Goal: Information Seeking & Learning: Learn about a topic

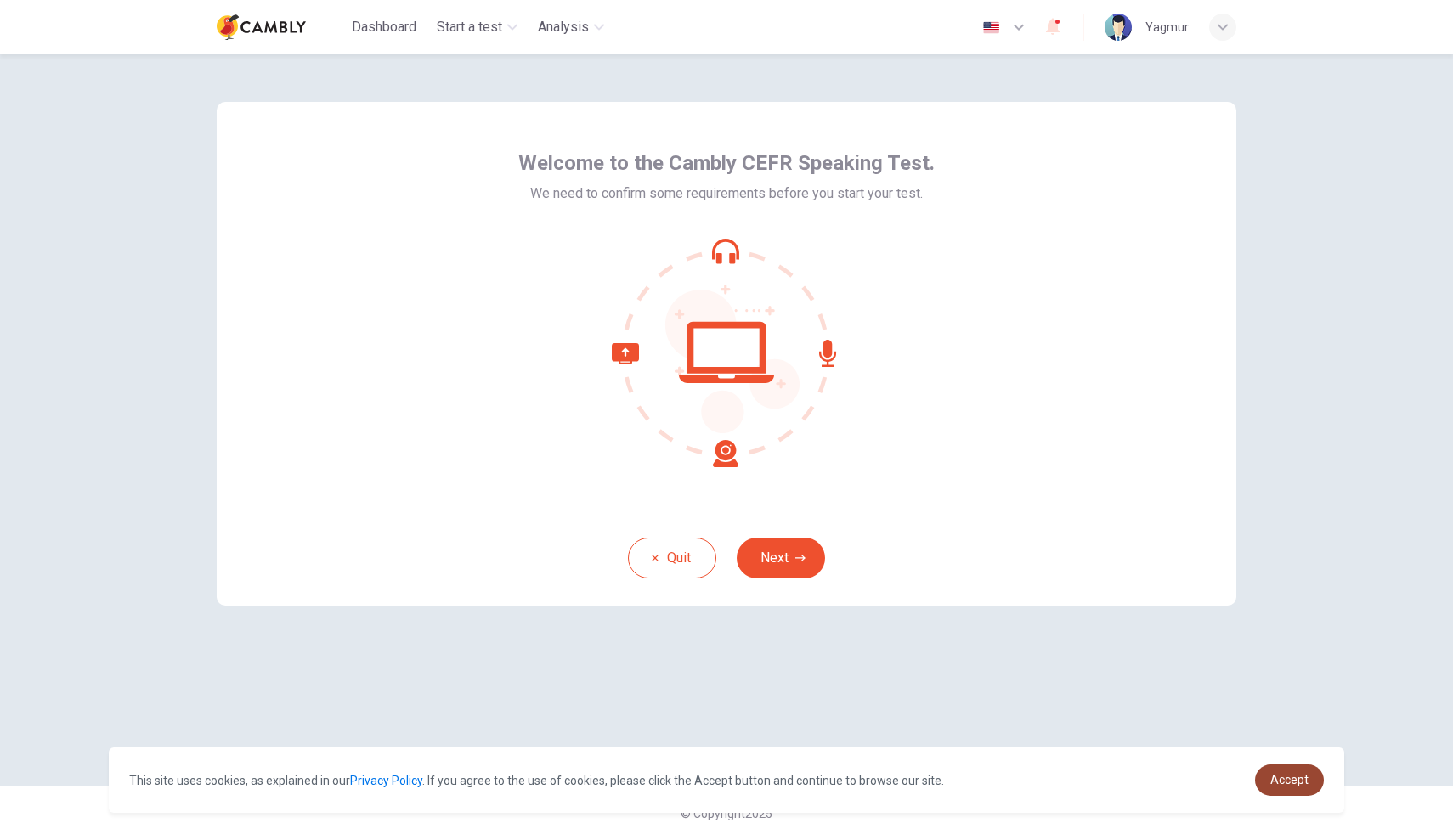
click at [1275, 791] on link "Accept" at bounding box center [1289, 781] width 68 height 32
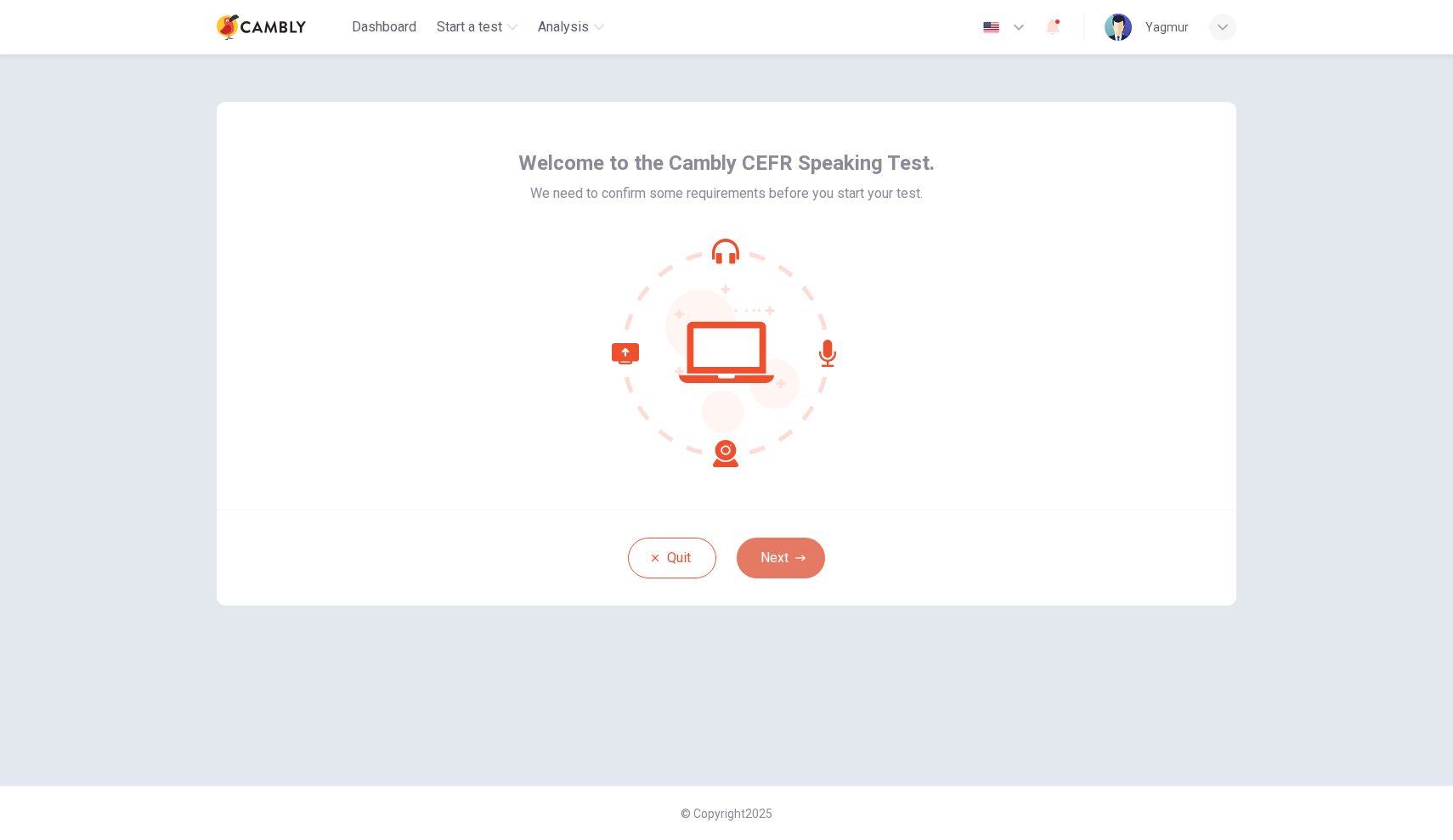
click at [805, 571] on button "Next" at bounding box center [781, 558] width 88 height 41
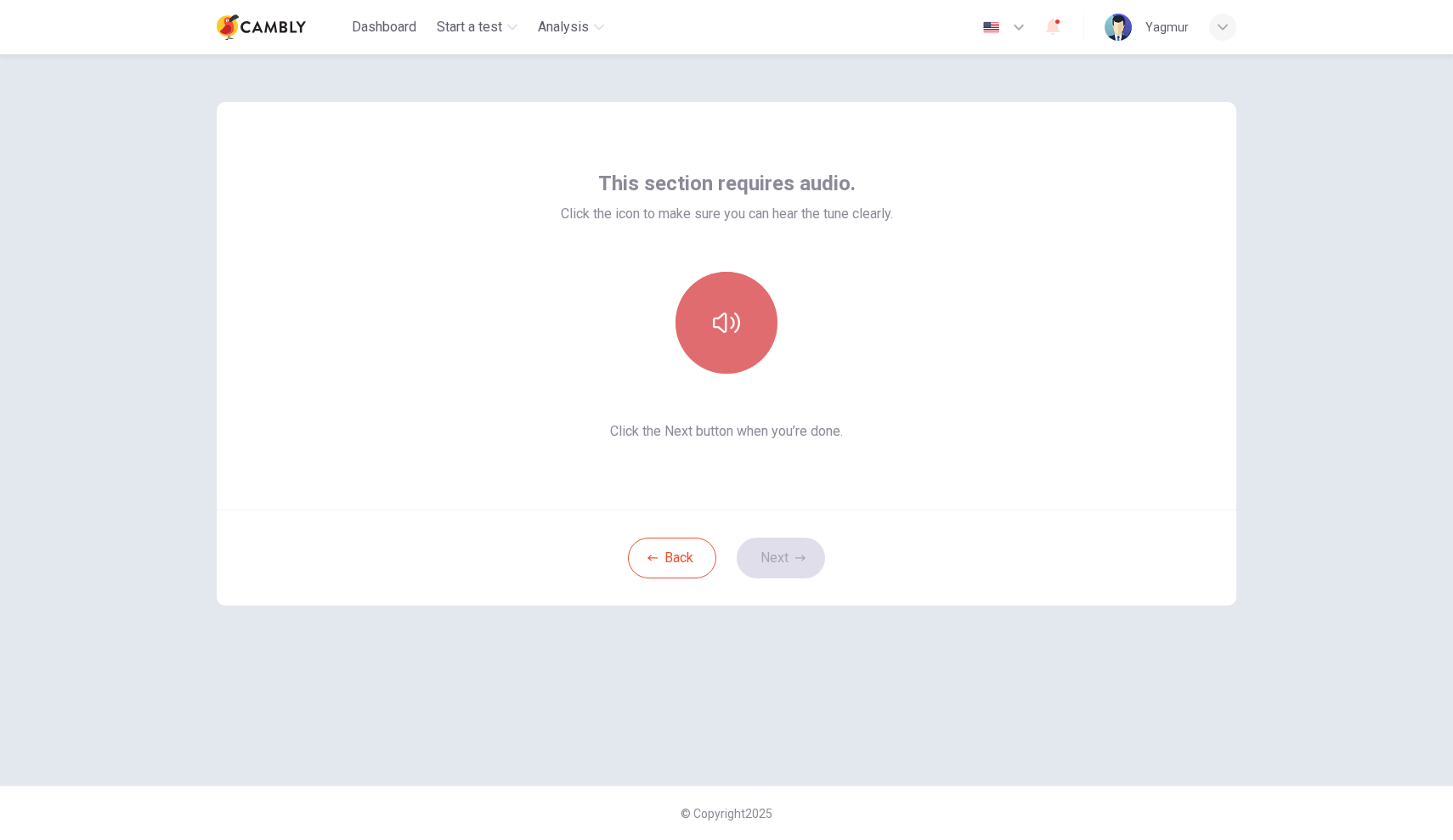
click at [729, 326] on icon "button" at bounding box center [726, 322] width 27 height 27
click at [801, 557] on icon "button" at bounding box center [800, 558] width 10 height 10
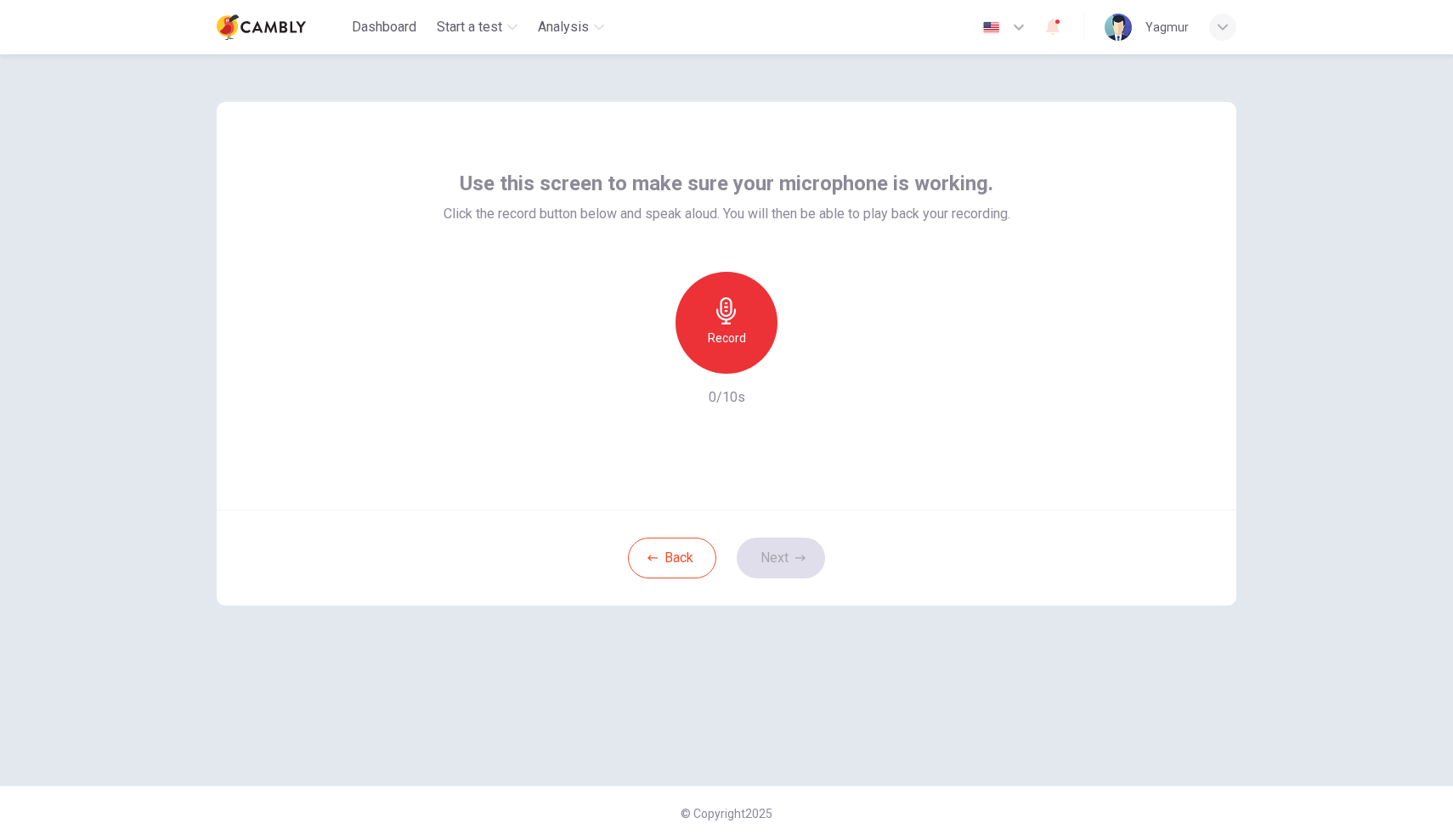
click at [745, 353] on div "Record" at bounding box center [726, 322] width 102 height 102
click at [745, 353] on div "Stop" at bounding box center [726, 322] width 102 height 102
click at [775, 554] on button "Next" at bounding box center [781, 558] width 88 height 41
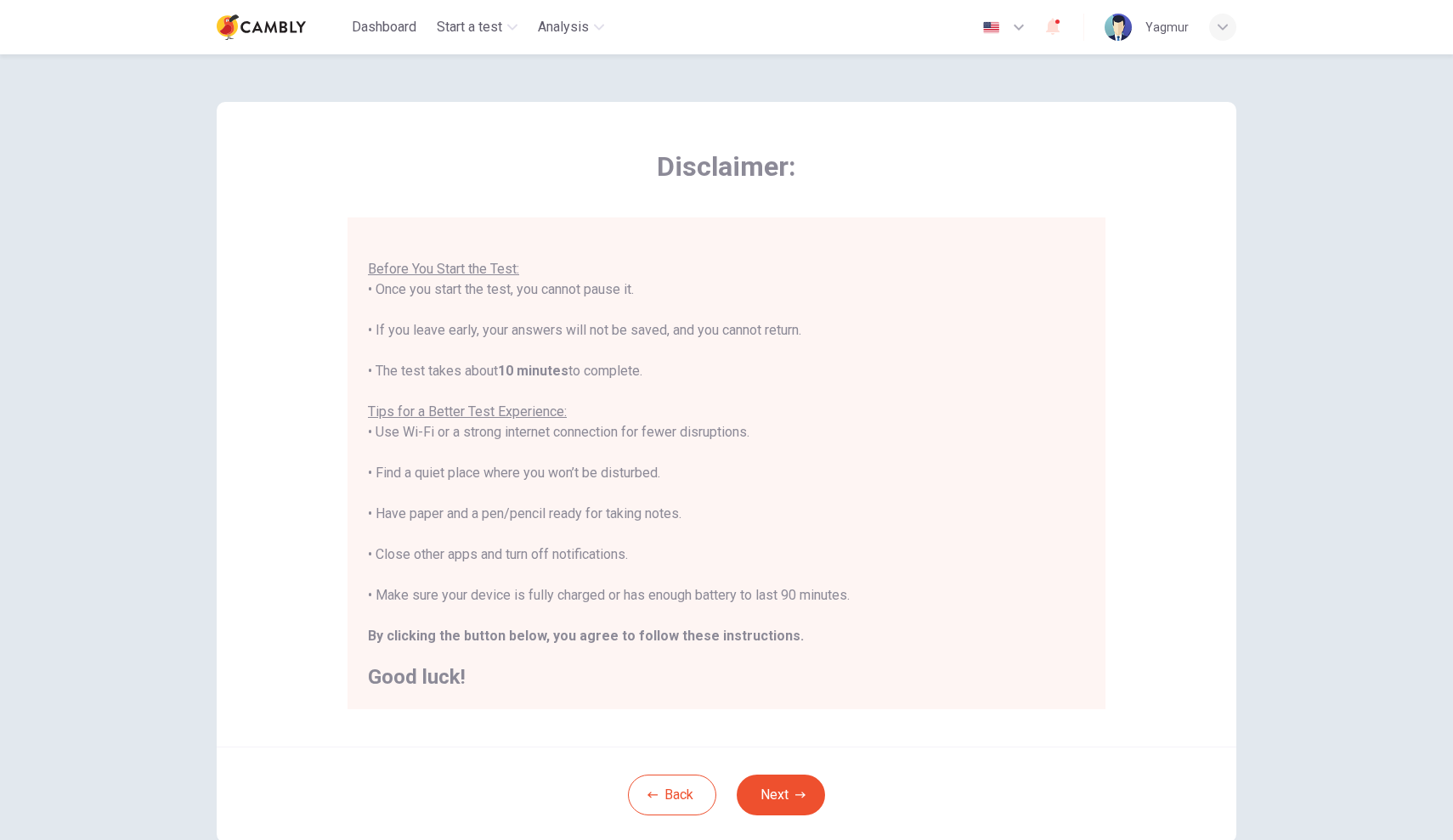
scroll to position [18, 0]
click at [778, 795] on button "Next" at bounding box center [781, 795] width 88 height 41
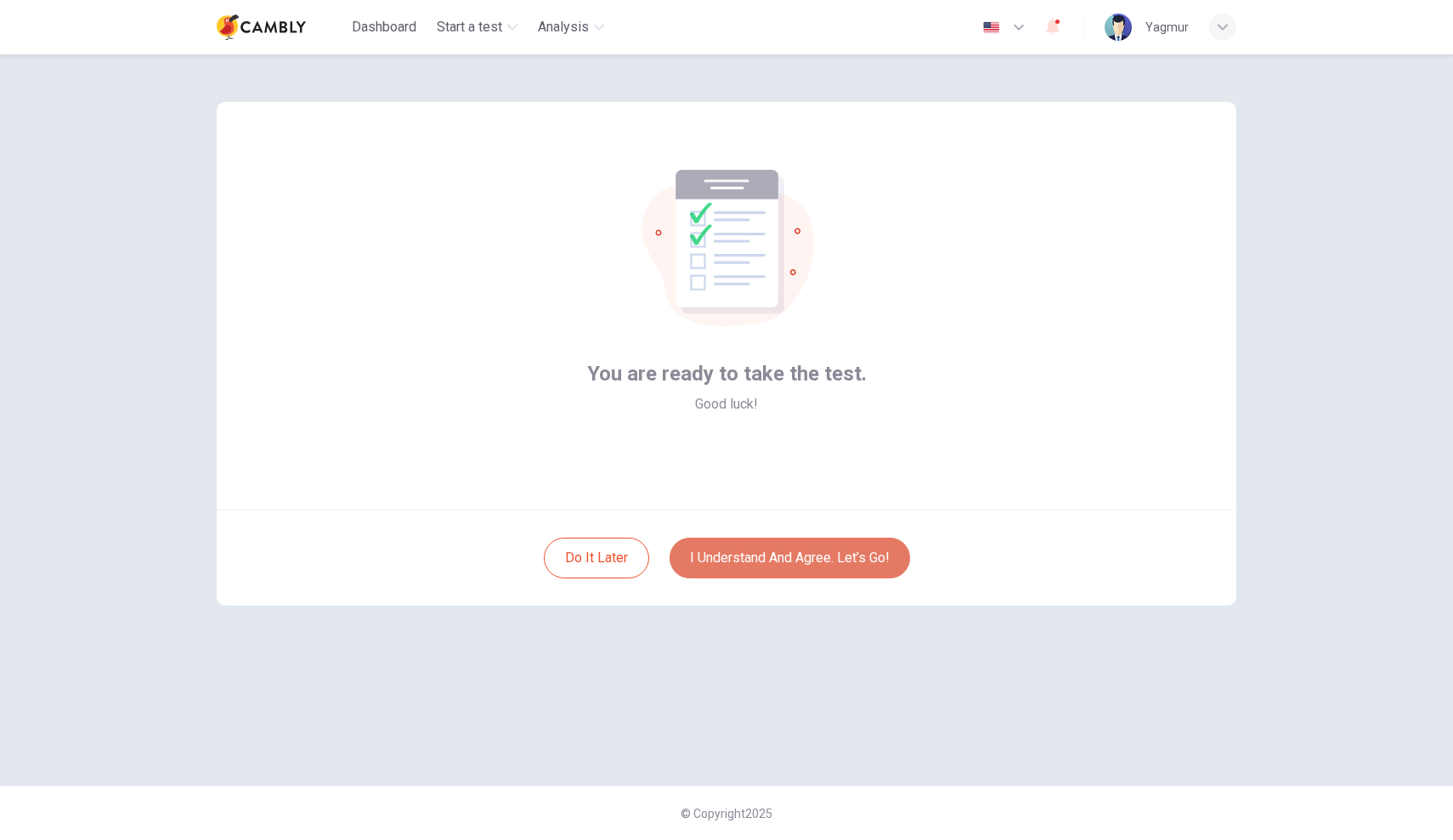
click at [829, 572] on button "I understand and agree. Let’s go!" at bounding box center [790, 558] width 241 height 41
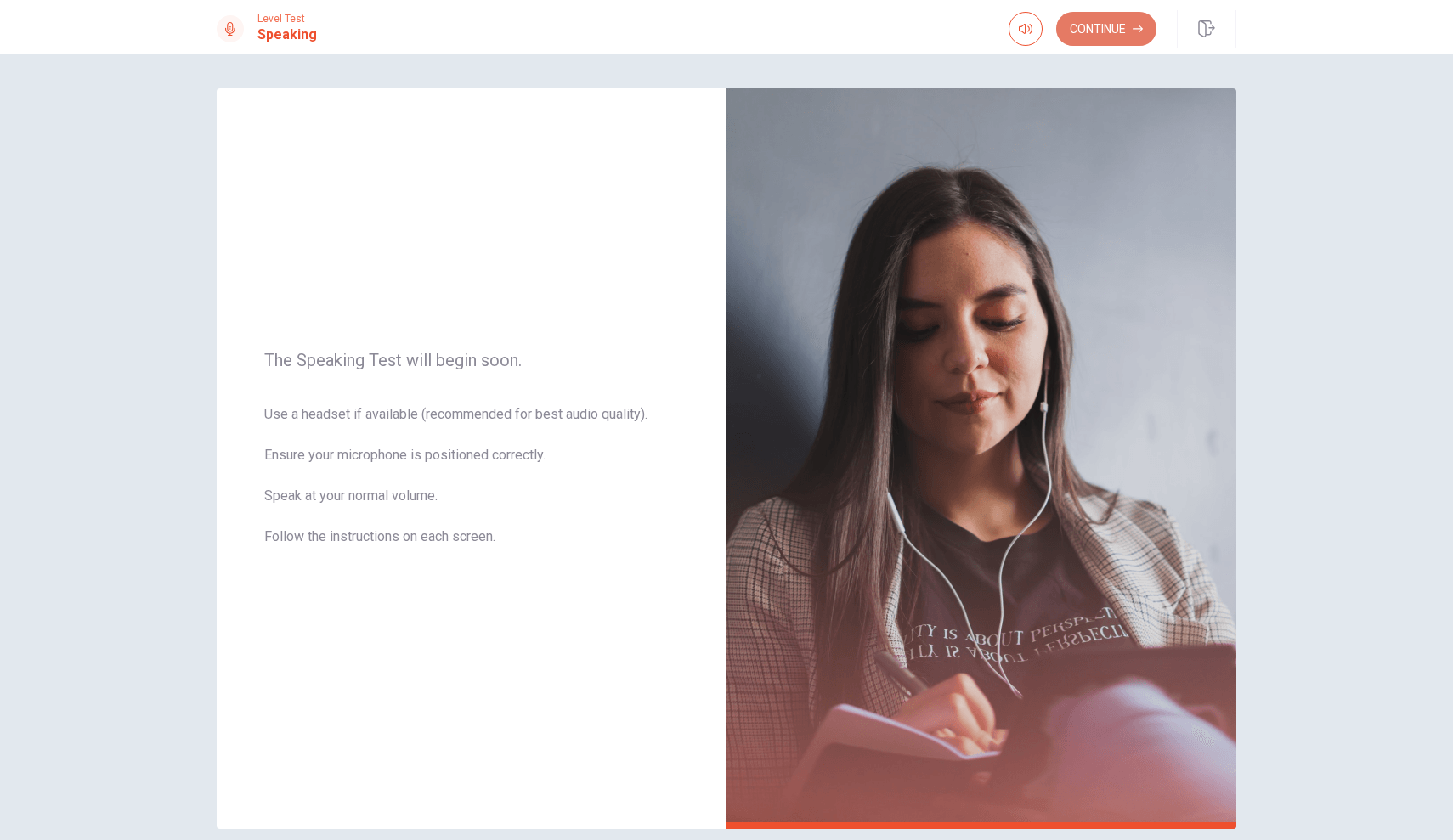
click at [1132, 27] on button "Continue" at bounding box center [1106, 29] width 100 height 34
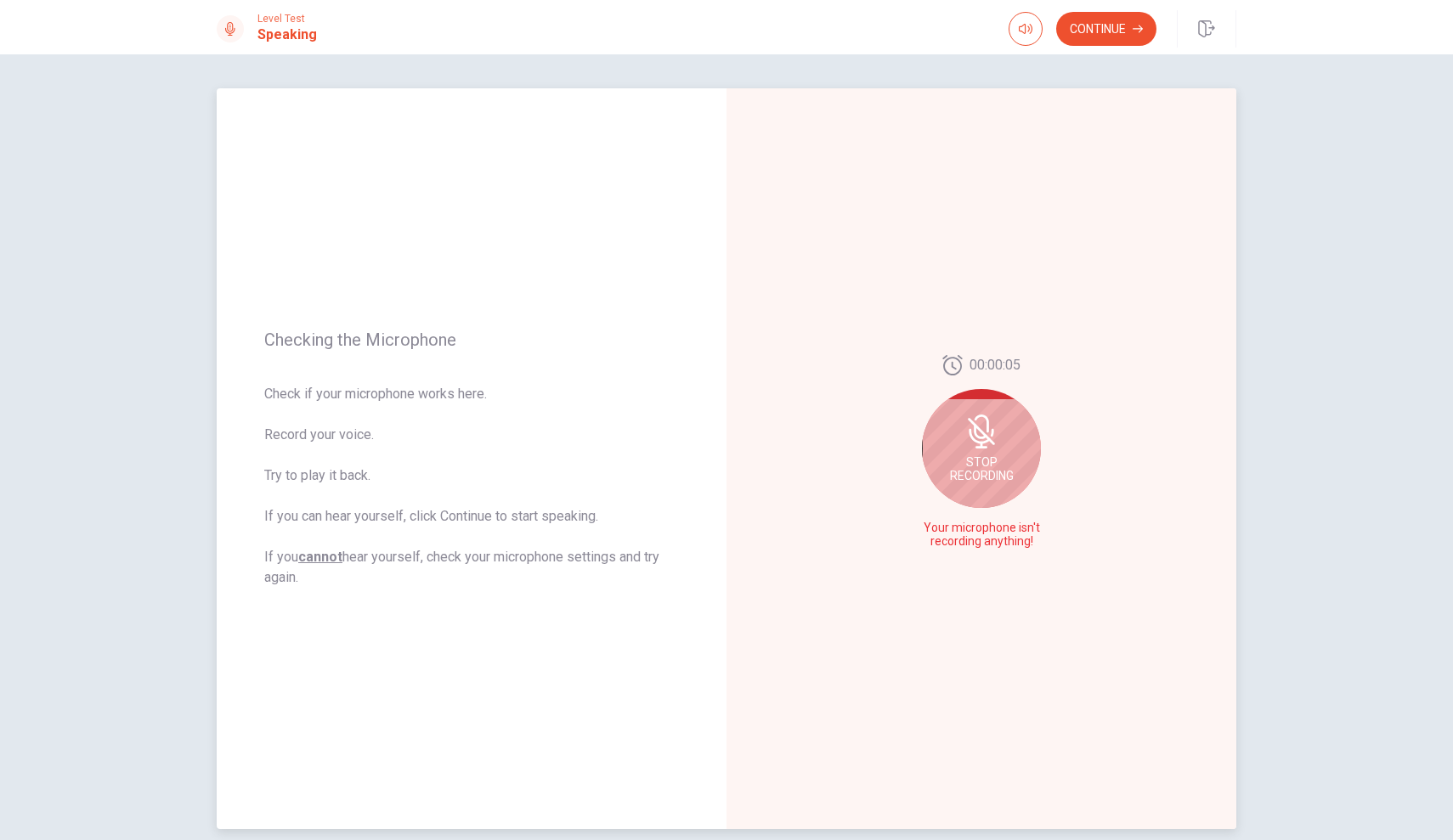
click at [988, 425] on icon at bounding box center [982, 423] width 14 height 18
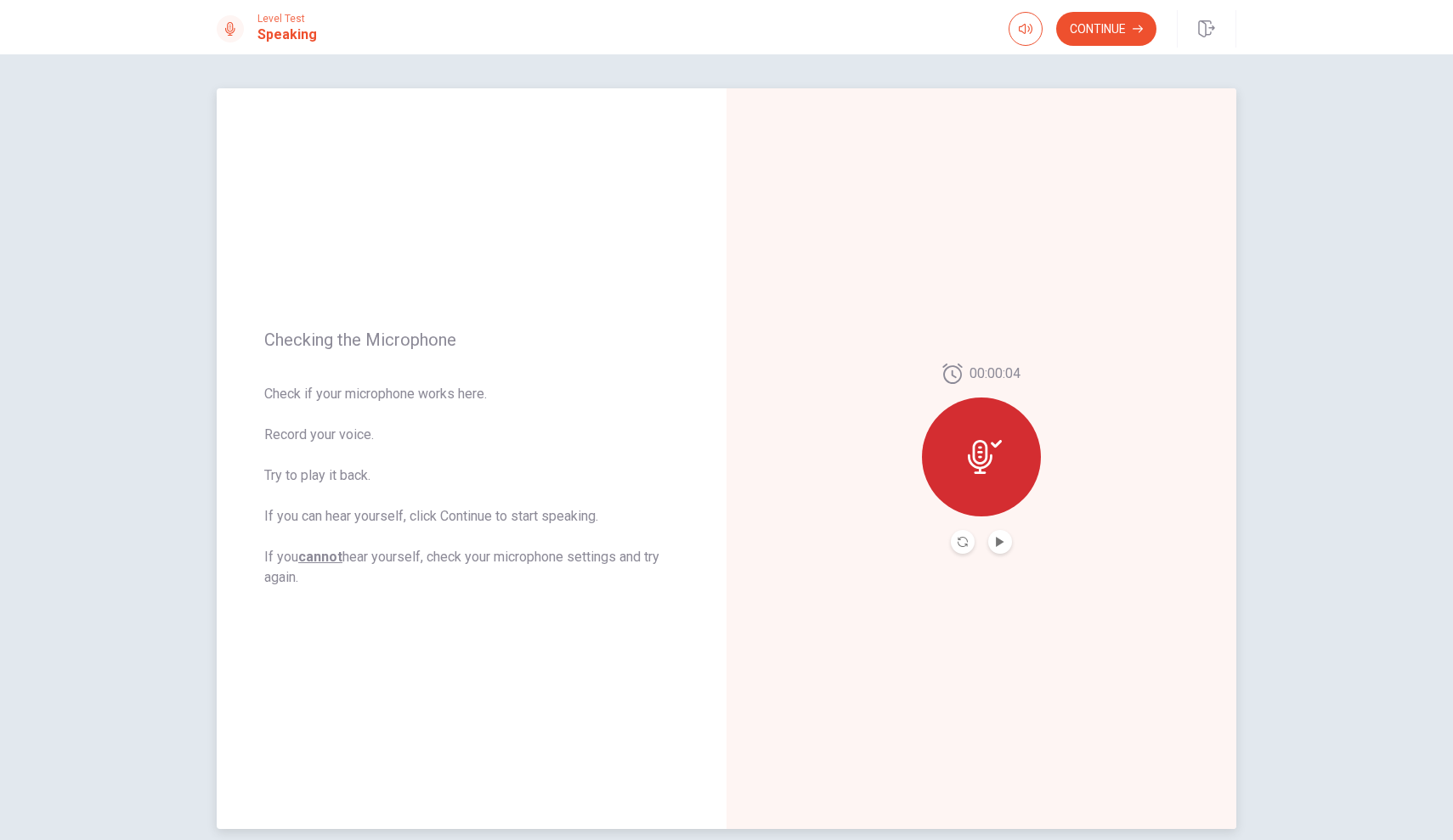
click at [1006, 501] on div at bounding box center [981, 457] width 119 height 119
click at [1006, 536] on button "Play Audio" at bounding box center [1000, 541] width 23 height 23
click at [1006, 536] on button "Pause Audio" at bounding box center [1000, 541] width 23 height 23
click at [1005, 449] on div at bounding box center [981, 457] width 119 height 119
click at [966, 535] on button "Record Again" at bounding box center [962, 541] width 23 height 23
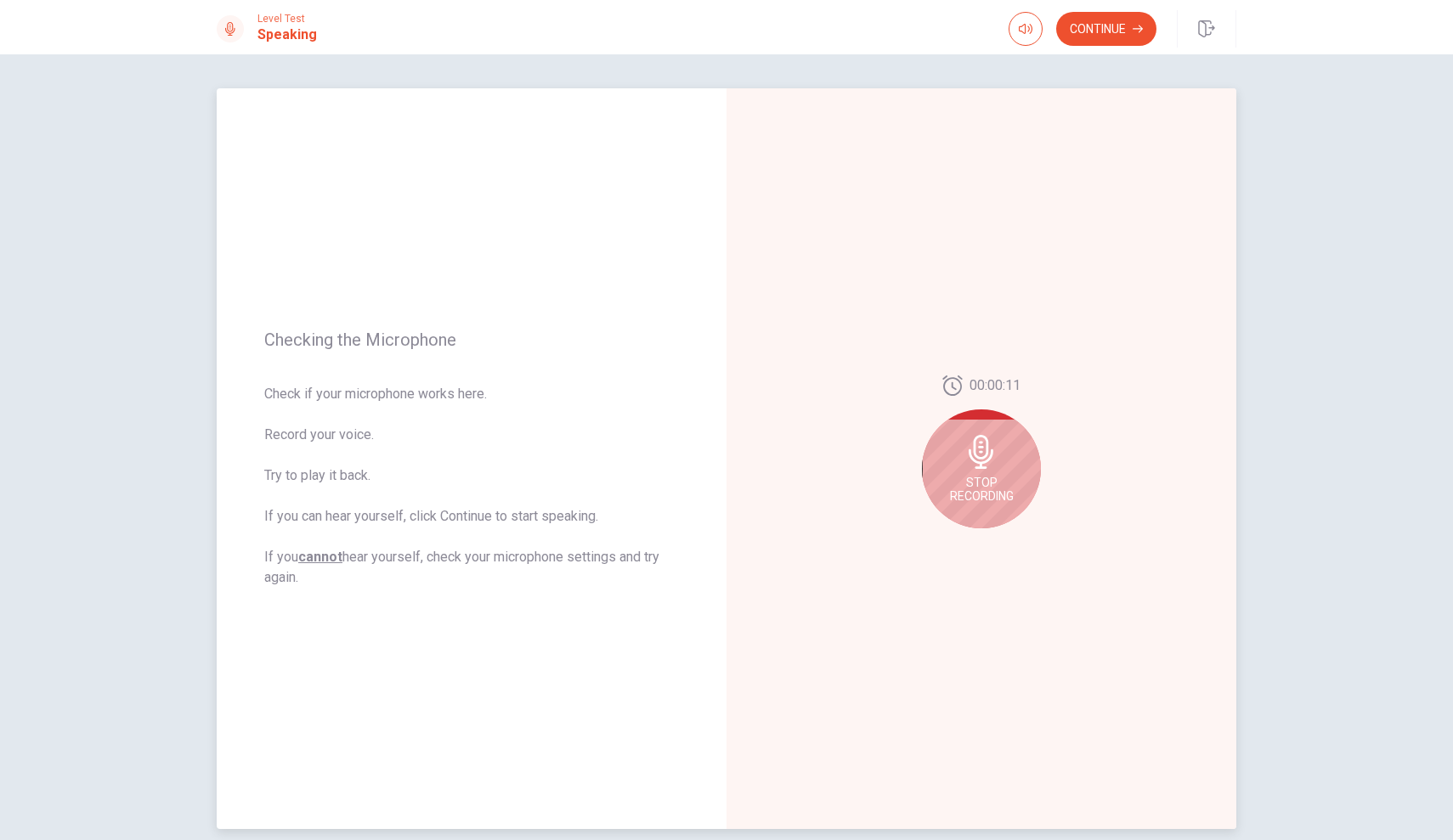
drag, startPoint x: 982, startPoint y: 463, endPoint x: 978, endPoint y: 531, distance: 68.1
click at [978, 531] on div "00:00:11 Stop Recording" at bounding box center [981, 459] width 119 height 167
click at [983, 487] on span "Stop Recording" at bounding box center [982, 489] width 64 height 27
click at [1004, 544] on icon "Play Audio" at bounding box center [1000, 541] width 10 height 10
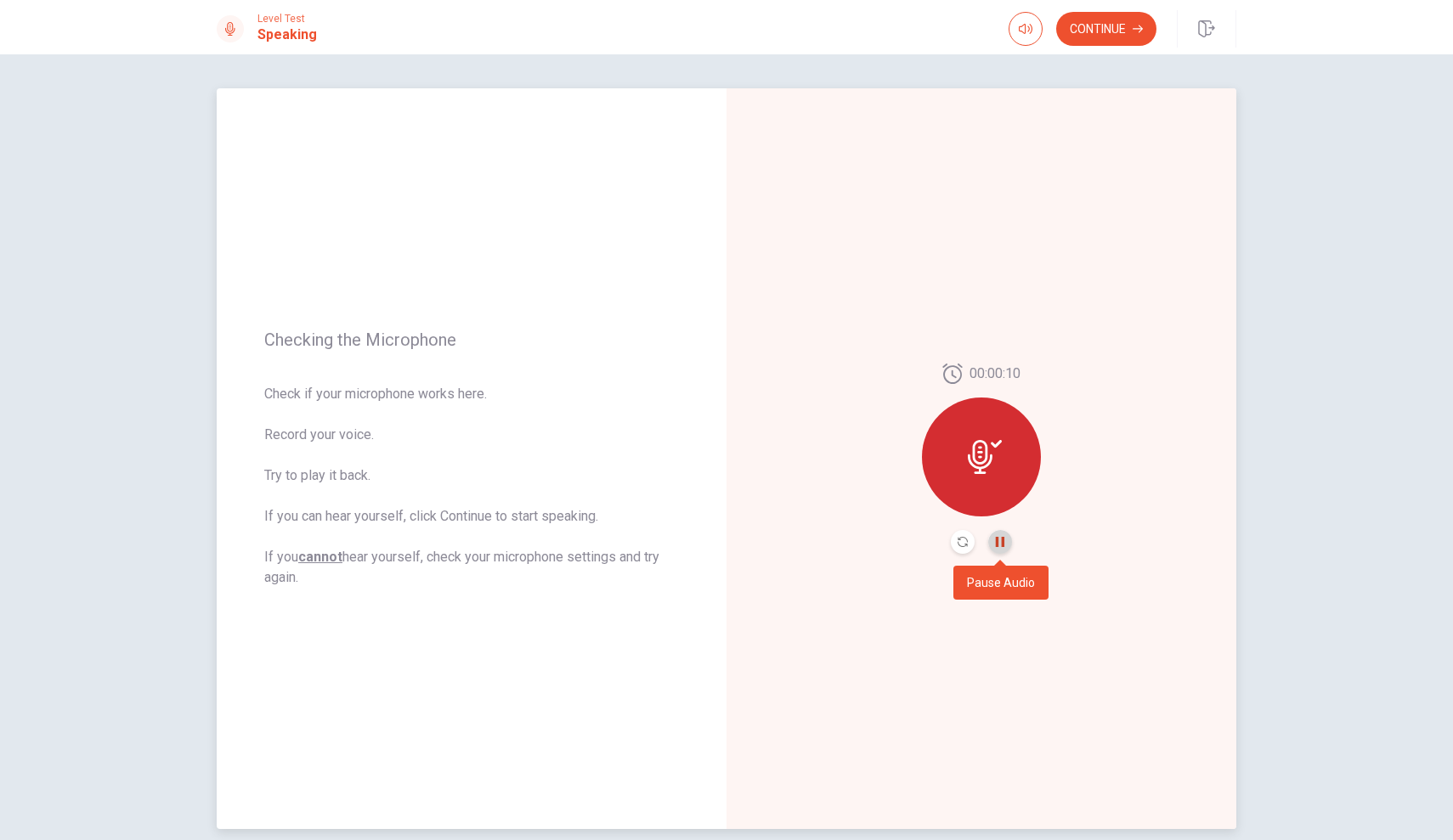
click at [1003, 544] on icon "Pause Audio" at bounding box center [1000, 541] width 8 height 10
click at [1119, 41] on button "Continue" at bounding box center [1106, 29] width 100 height 34
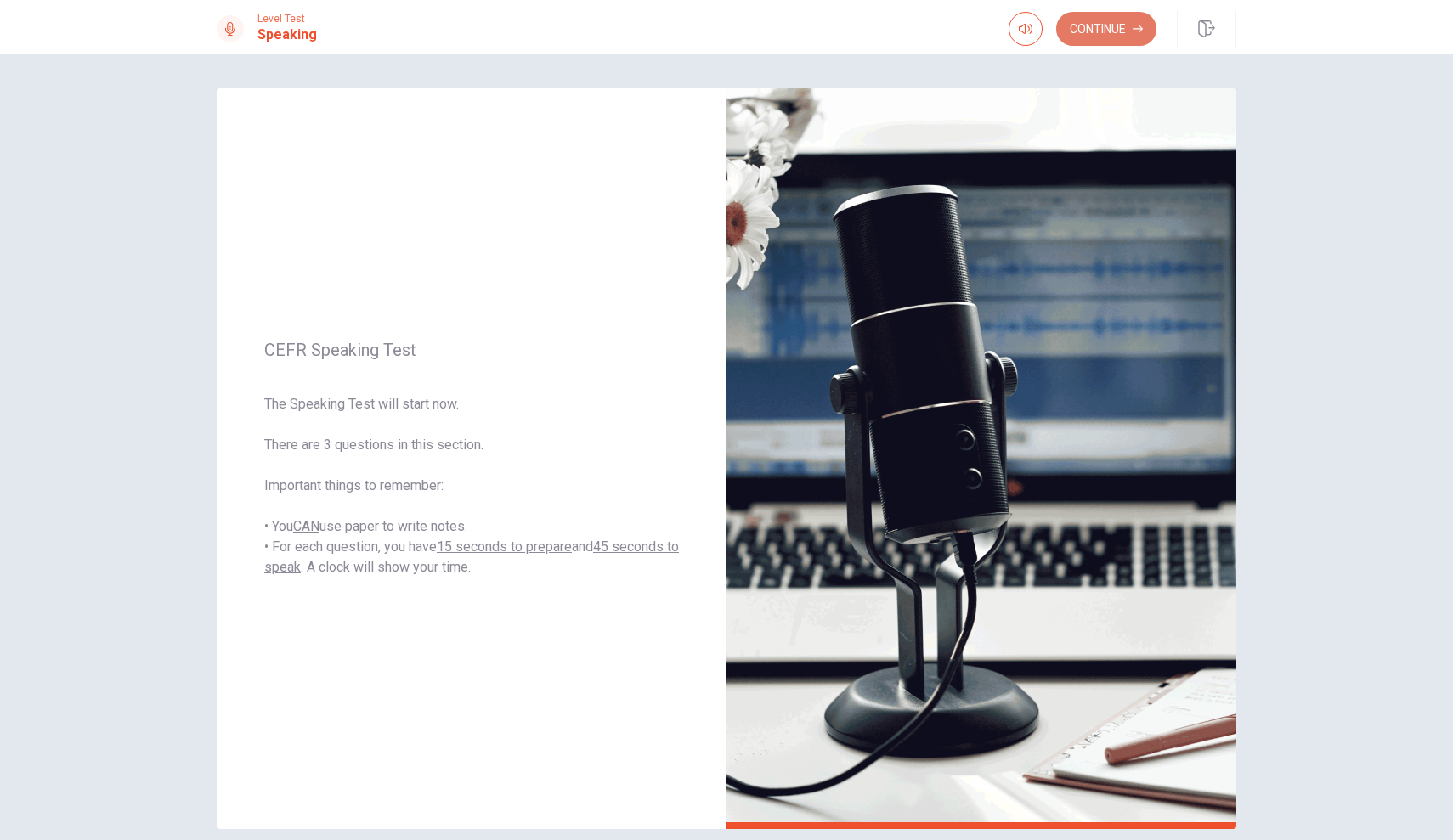
click at [1151, 35] on button "Continue" at bounding box center [1106, 29] width 100 height 34
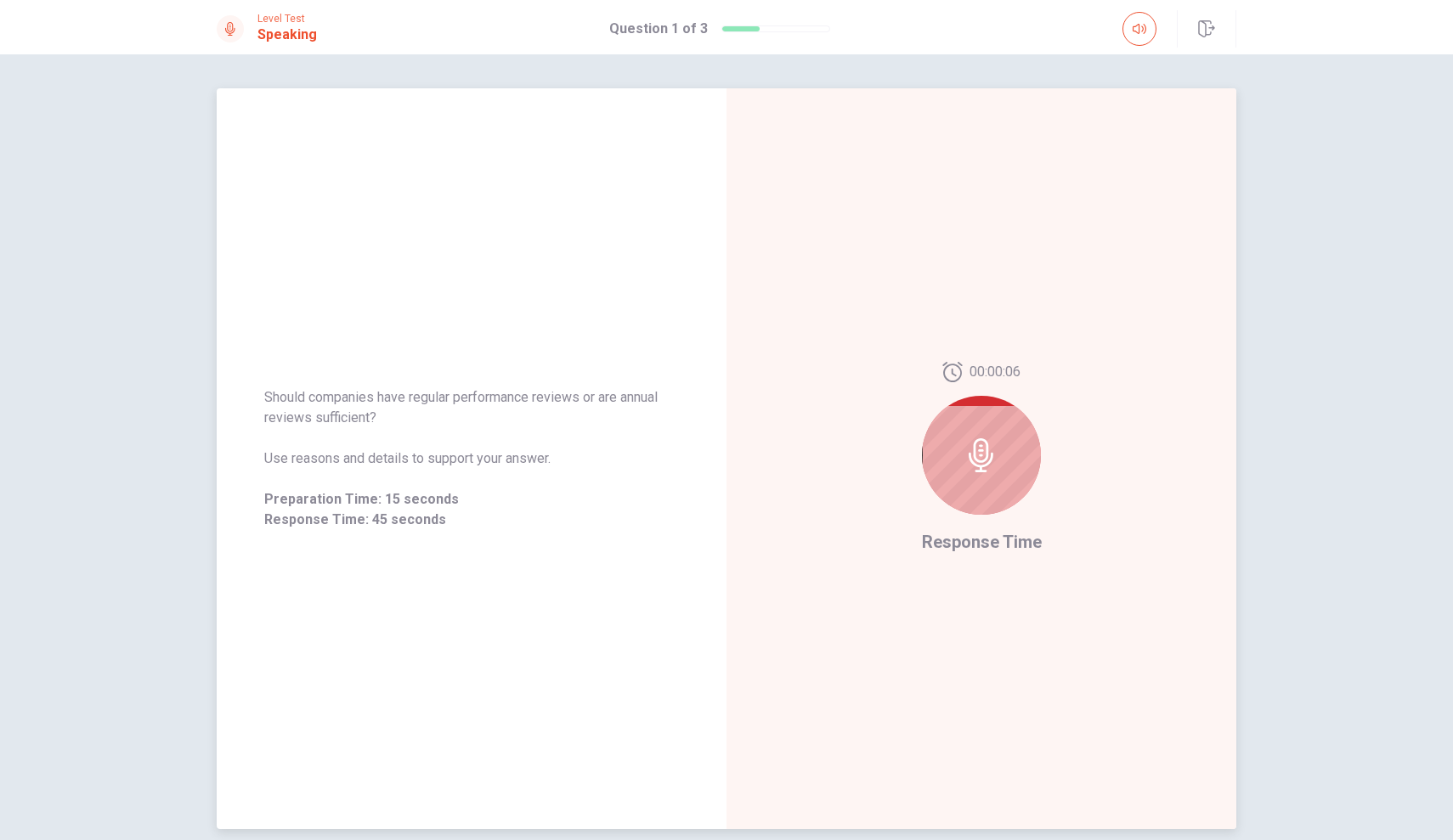
click at [977, 458] on icon at bounding box center [982, 455] width 34 height 34
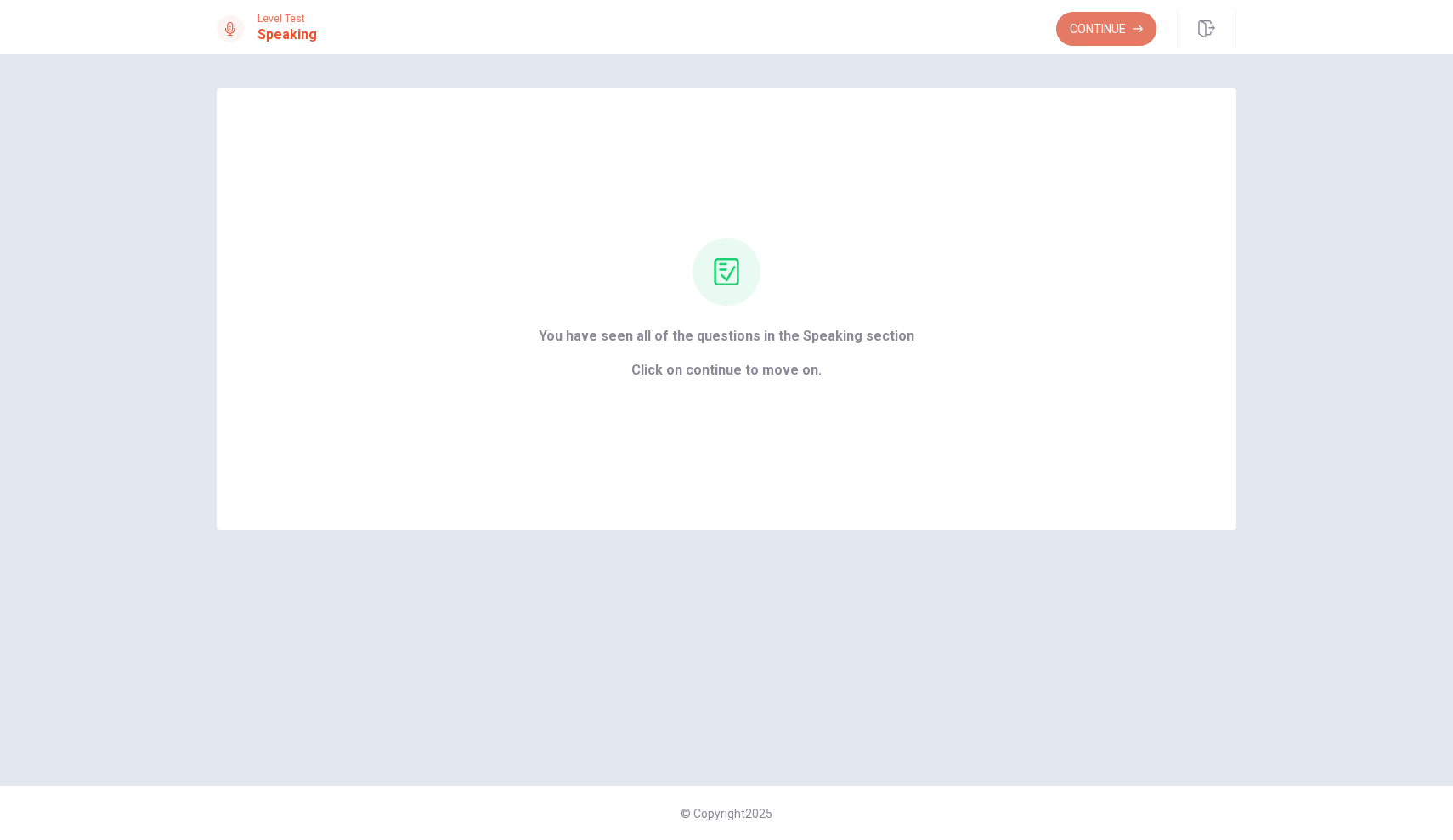
click at [1090, 40] on button "Continue" at bounding box center [1106, 29] width 100 height 34
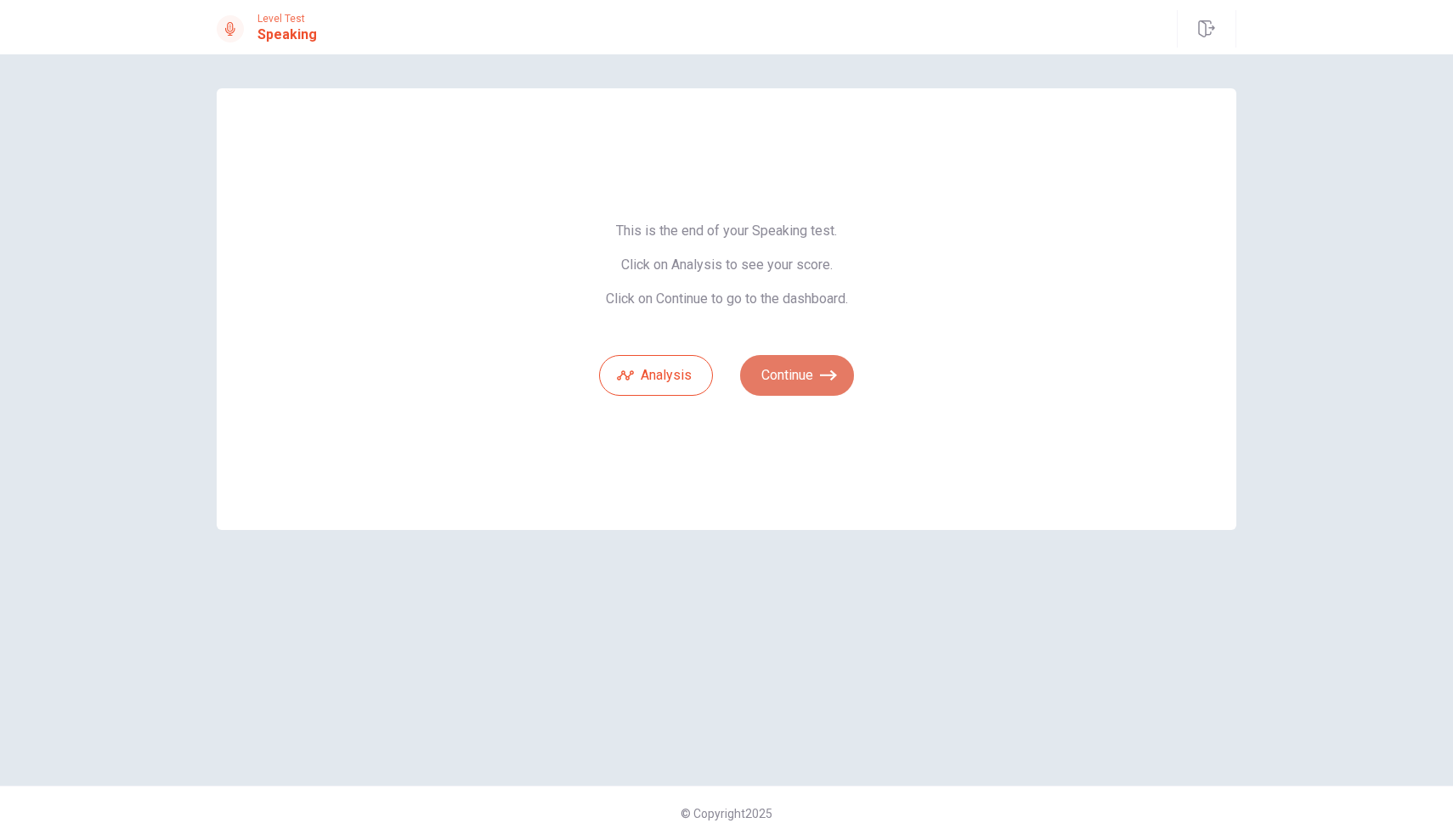
click at [829, 368] on icon "button" at bounding box center [828, 376] width 17 height 17
